Goal: Ask a question

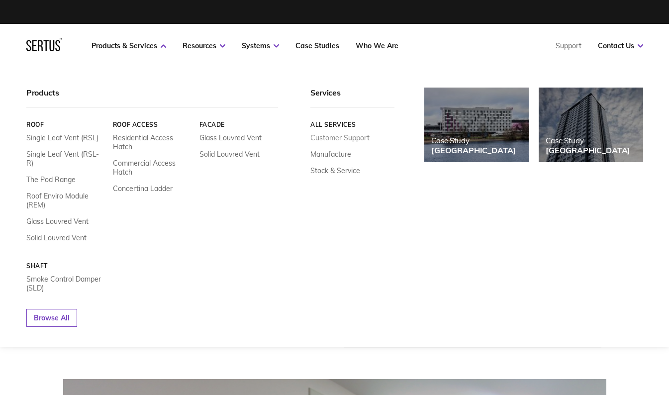
click at [349, 141] on link "Customer Support" at bounding box center [339, 137] width 59 height 9
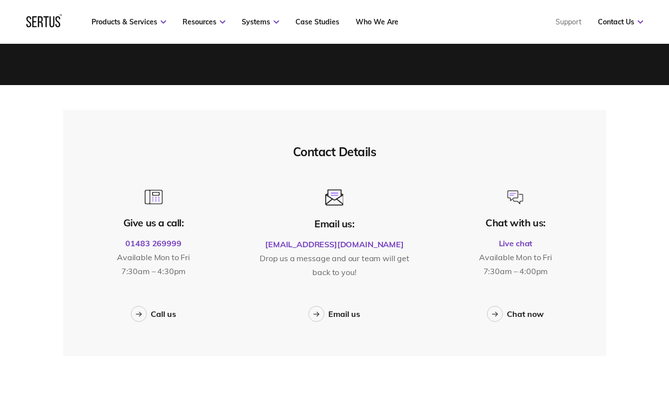
scroll to position [298, 0]
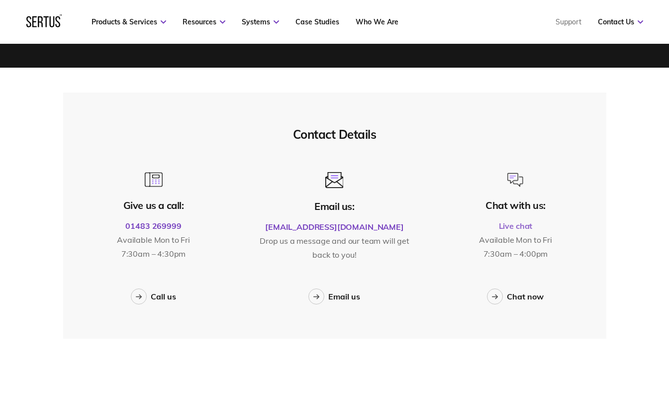
click at [514, 224] on link "Live chat" at bounding box center [516, 226] width 34 height 10
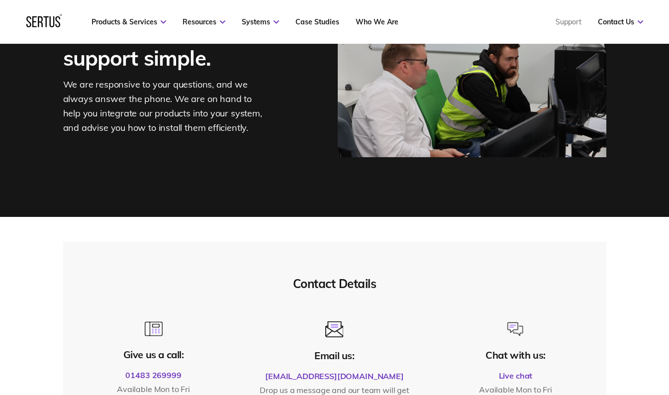
scroll to position [298, 0]
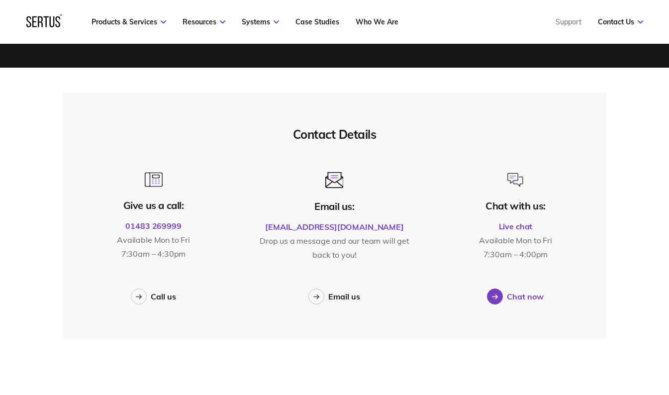
click at [488, 295] on div at bounding box center [495, 296] width 16 height 16
